Goal: Task Accomplishment & Management: Manage account settings

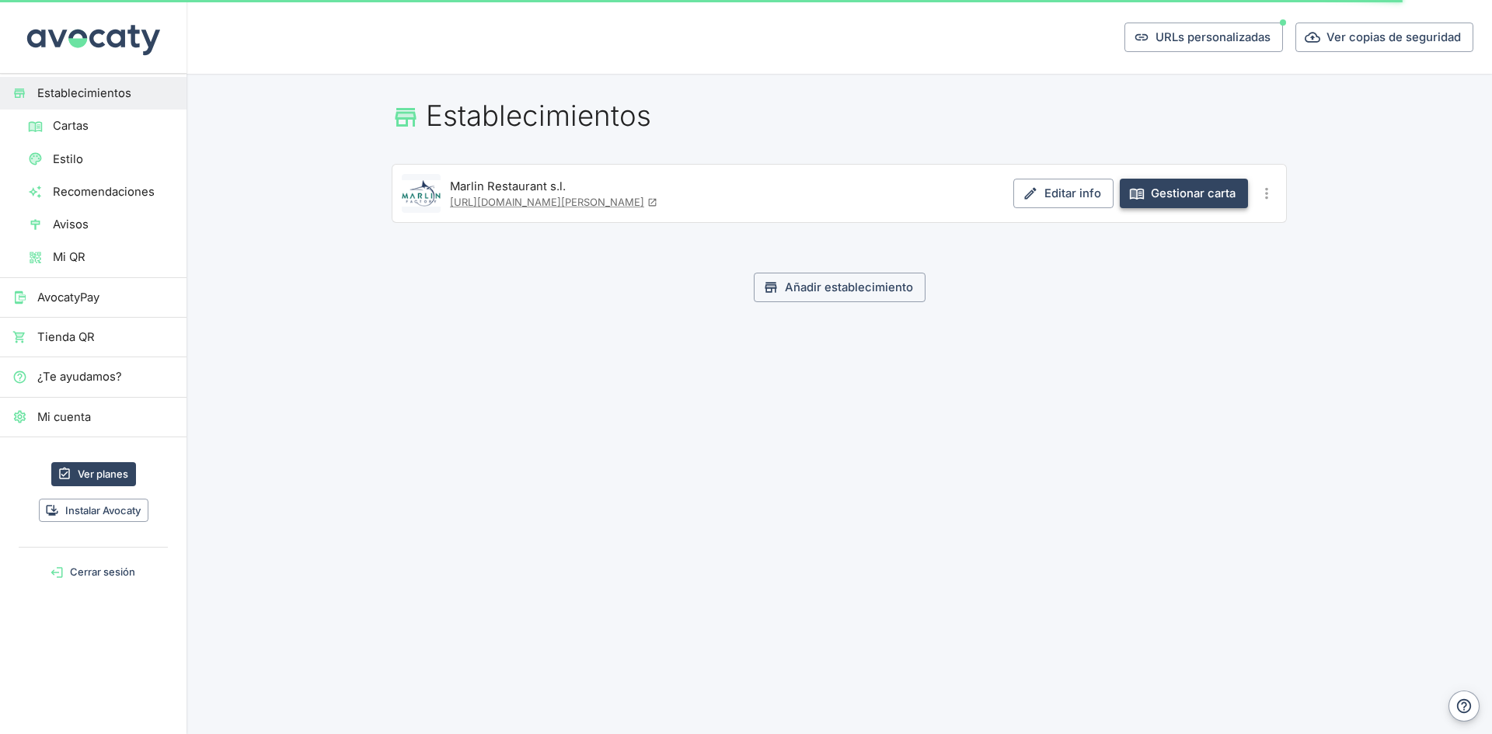
click at [1176, 193] on link "Gestionar carta" at bounding box center [1184, 194] width 128 height 30
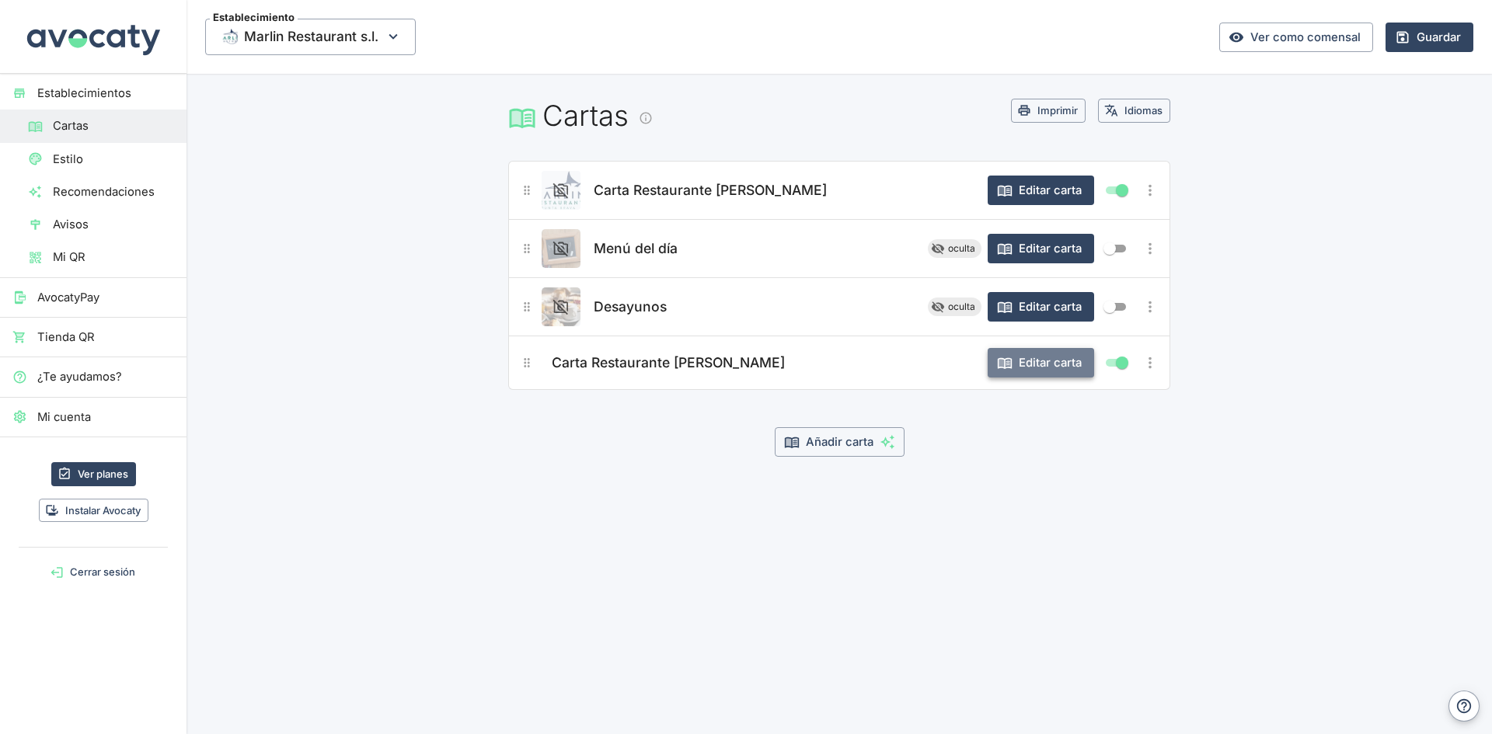
click at [1044, 366] on button "Editar carta" at bounding box center [1040, 363] width 106 height 30
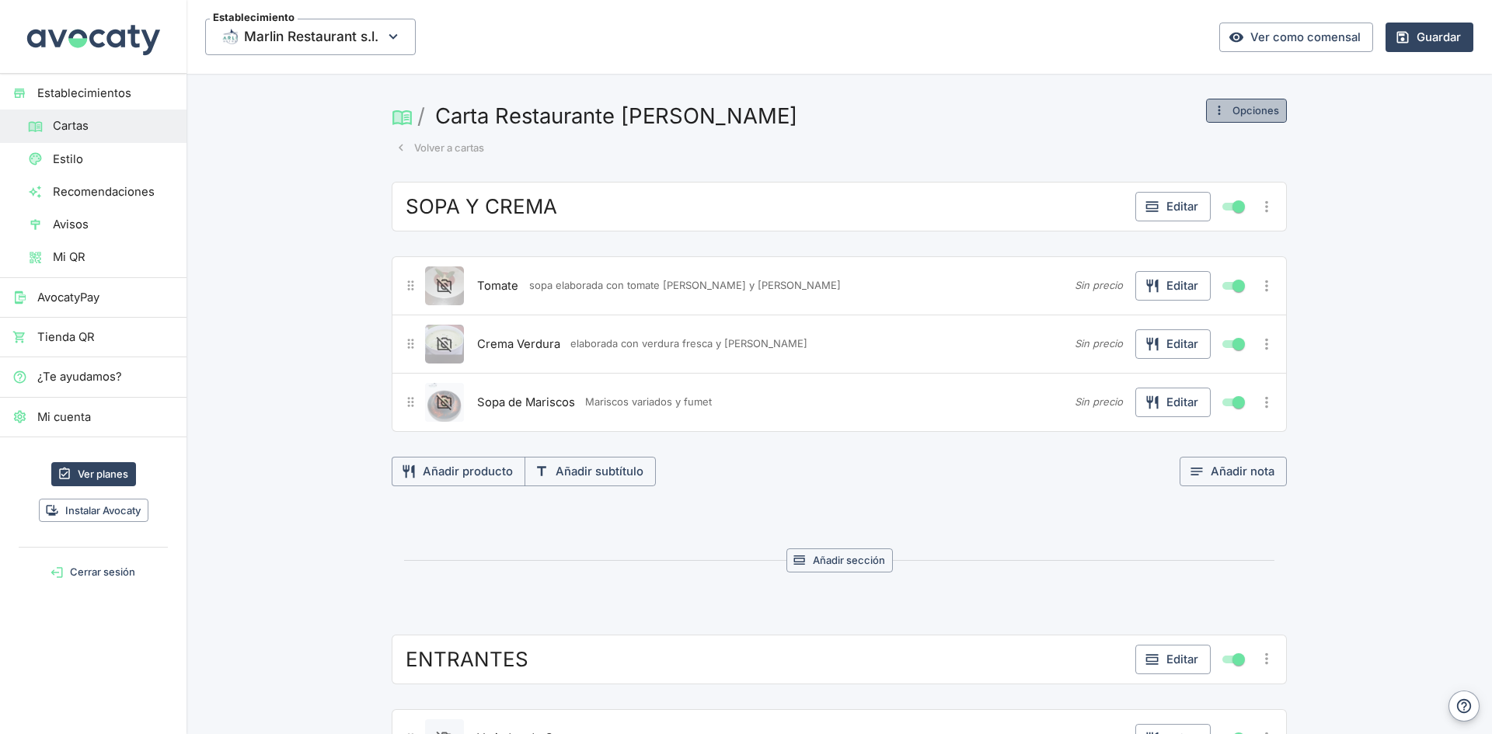
click at [1255, 110] on button "Opciones" at bounding box center [1246, 111] width 81 height 24
click at [1254, 110] on div at bounding box center [746, 367] width 1492 height 734
click at [1254, 110] on button "Opciones" at bounding box center [1246, 111] width 81 height 24
click at [1224, 145] on span "Cambiar nombre o imagen" at bounding box center [1196, 142] width 145 height 17
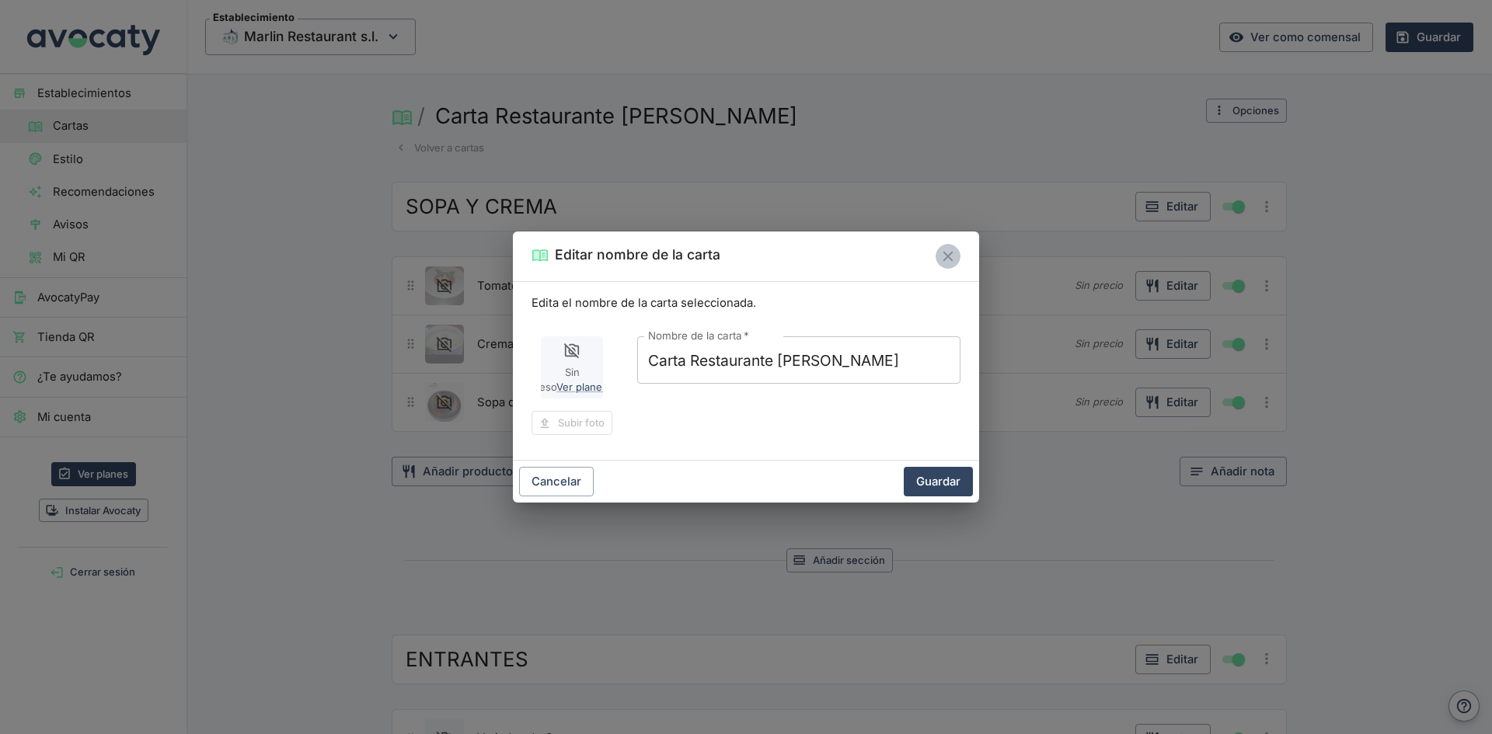
click at [947, 252] on icon "Cerrar" at bounding box center [947, 256] width 17 height 17
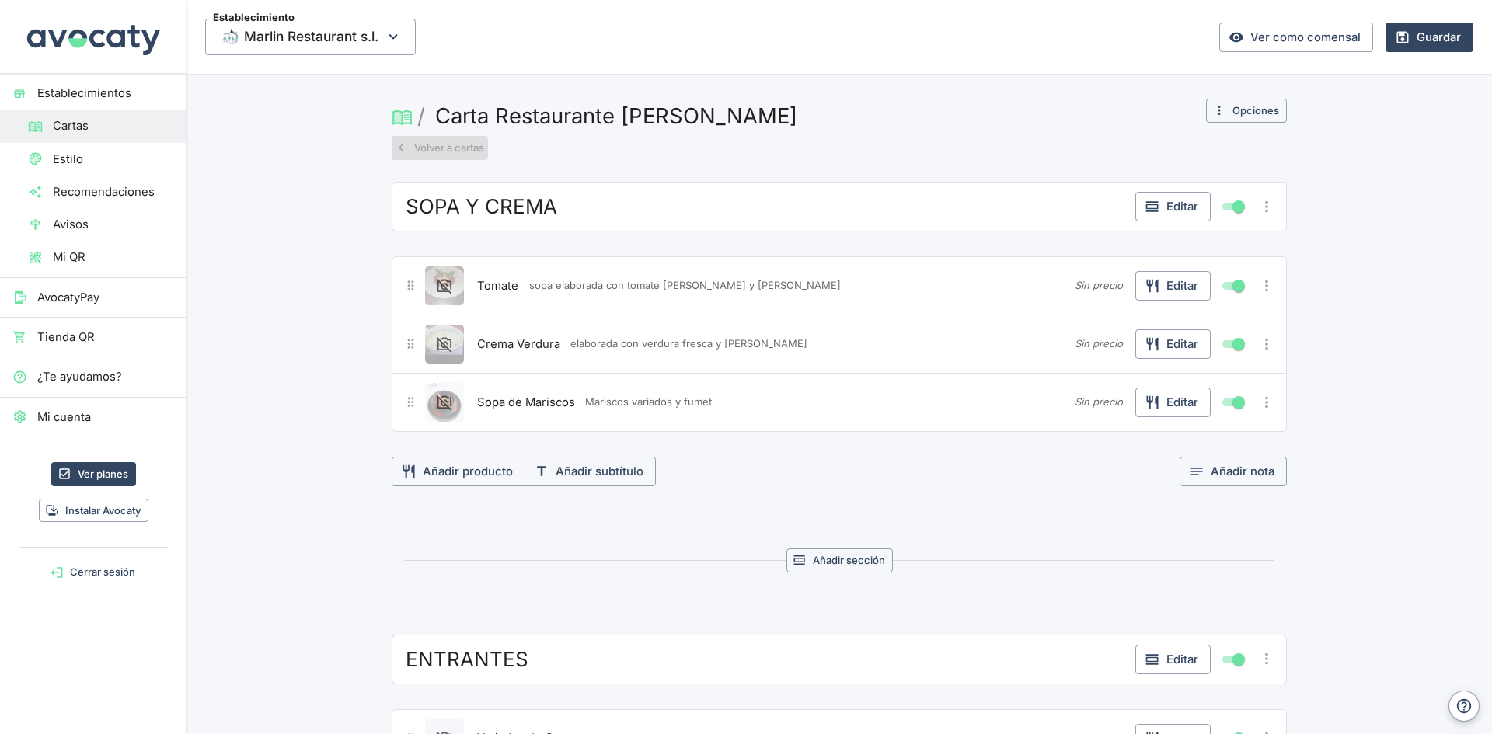
click at [428, 151] on button "Volver a cartas" at bounding box center [440, 148] width 96 height 24
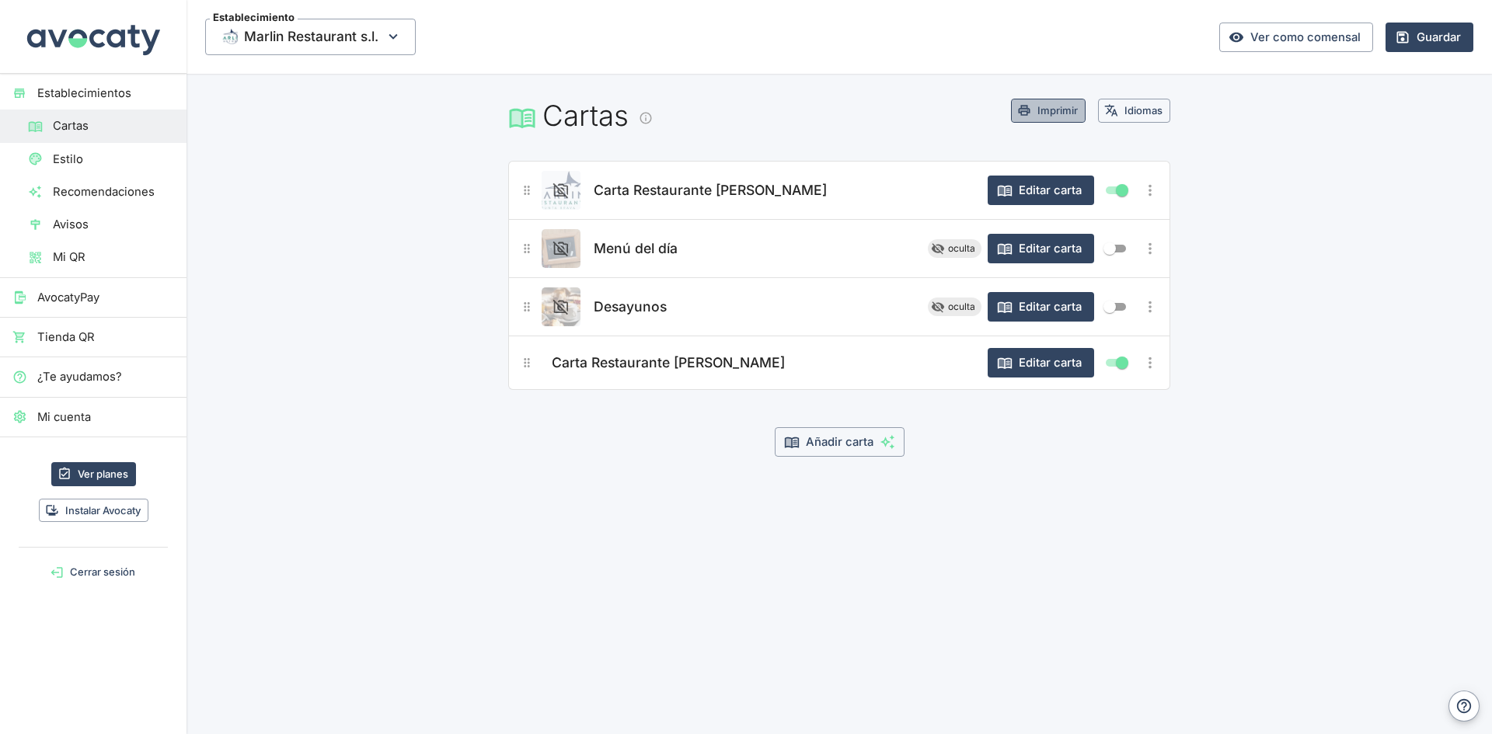
click at [1060, 110] on button "Imprimir" at bounding box center [1048, 111] width 75 height 24
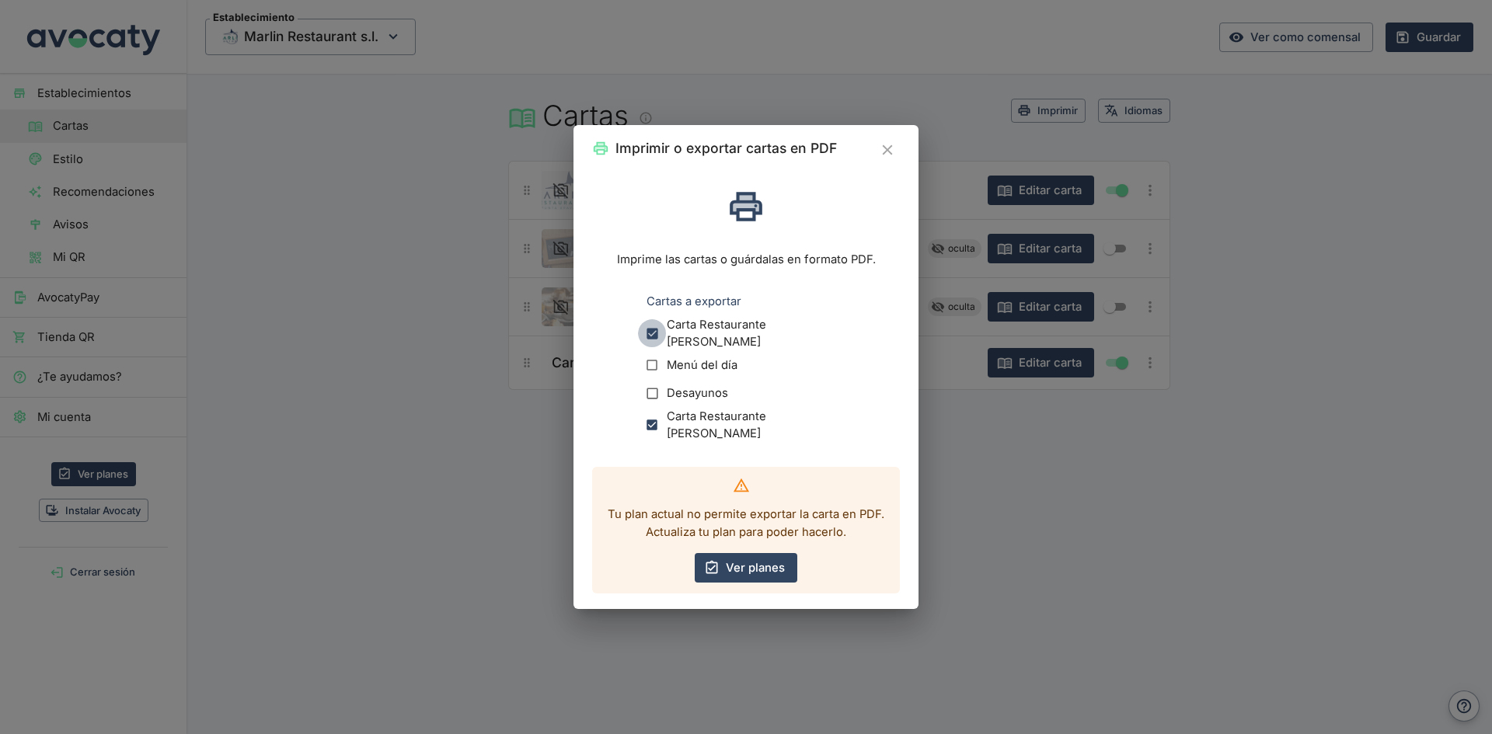
click at [653, 329] on input "Carta Restaurante [PERSON_NAME]" at bounding box center [652, 333] width 29 height 29
checkbox input "false"
click at [888, 152] on icon "Cerrar" at bounding box center [887, 150] width 10 height 10
